Goal: Task Accomplishment & Management: Manage account settings

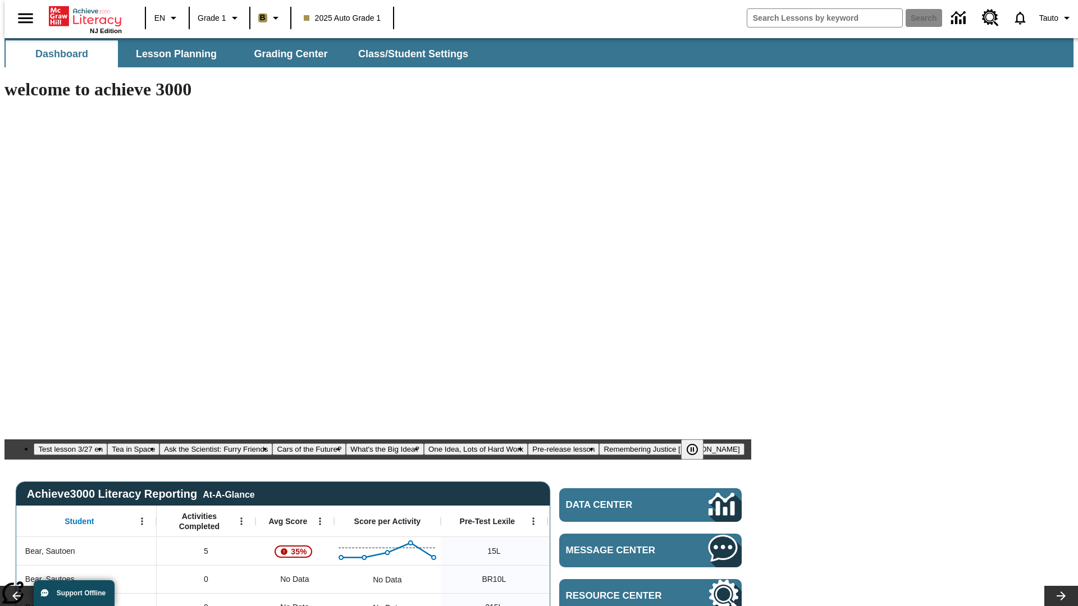
click at [916, 99] on body "Skip to main content NJ Edition EN Grade 1 B 2025 Auto Grade 1 Search Tauto Das…" at bounding box center [538, 610] width 1069 height 1144
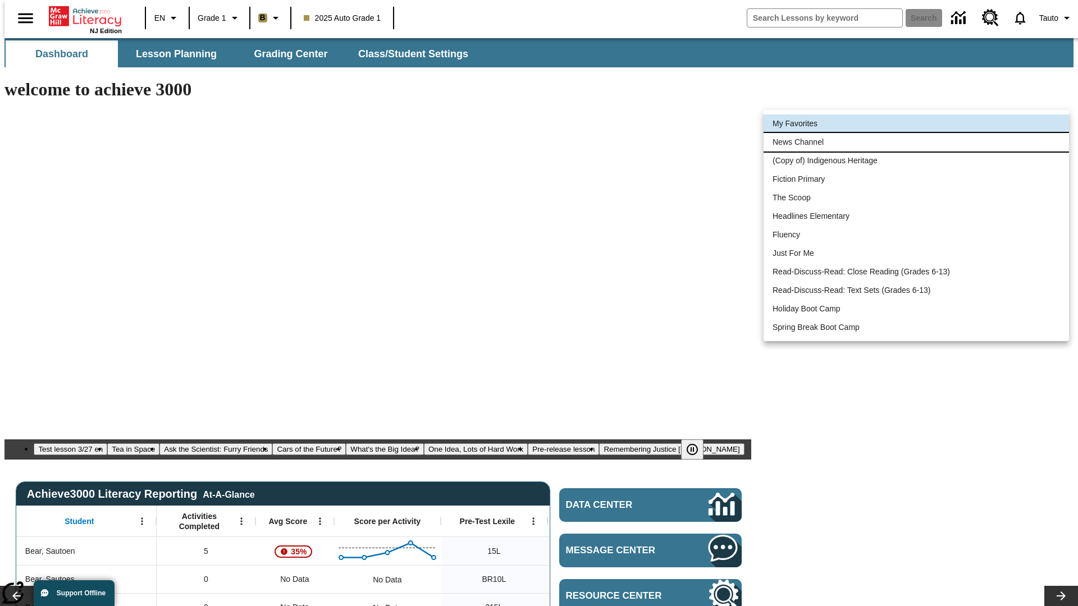
click at [916, 142] on li "News Channel" at bounding box center [915, 142] width 305 height 19
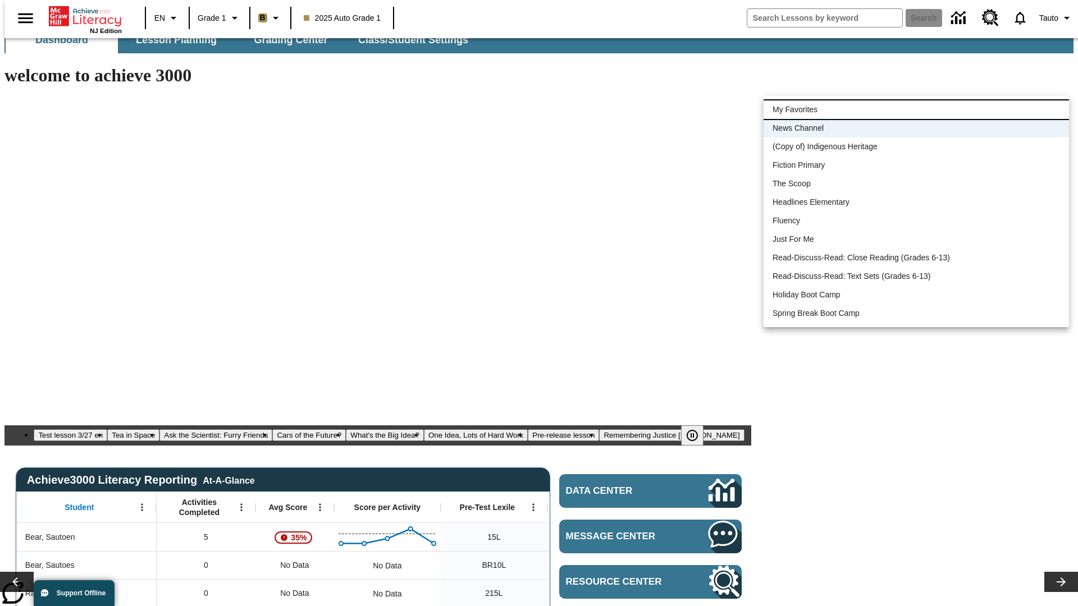
click at [916, 109] on li "My Favorites" at bounding box center [915, 109] width 305 height 19
type input "-1"
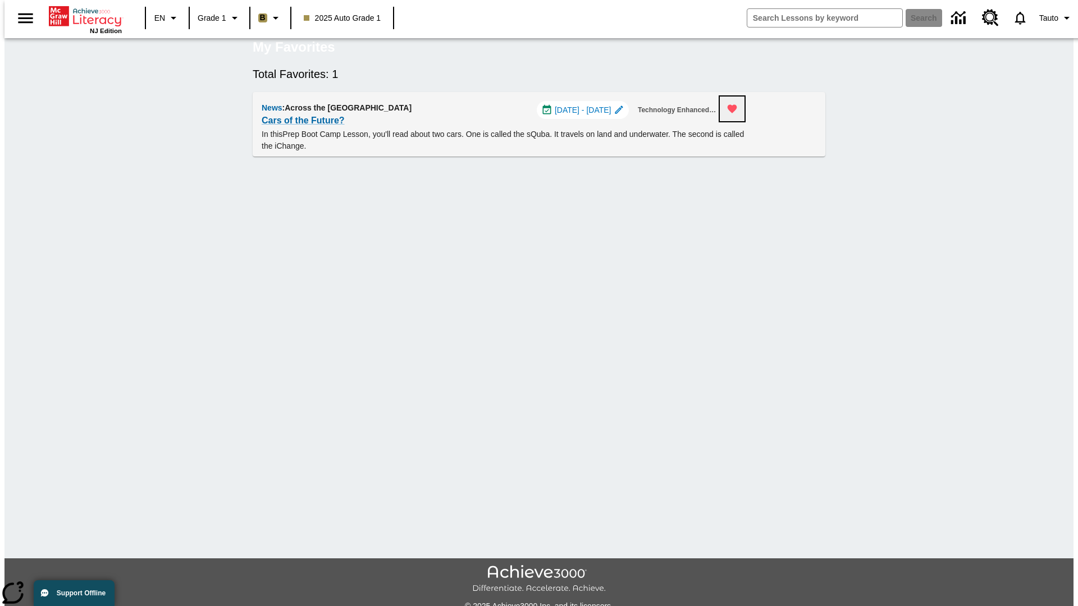
click at [737, 113] on icon "Remove from Favorites" at bounding box center [732, 109] width 10 height 8
